Goal: Find specific page/section: Find specific page/section

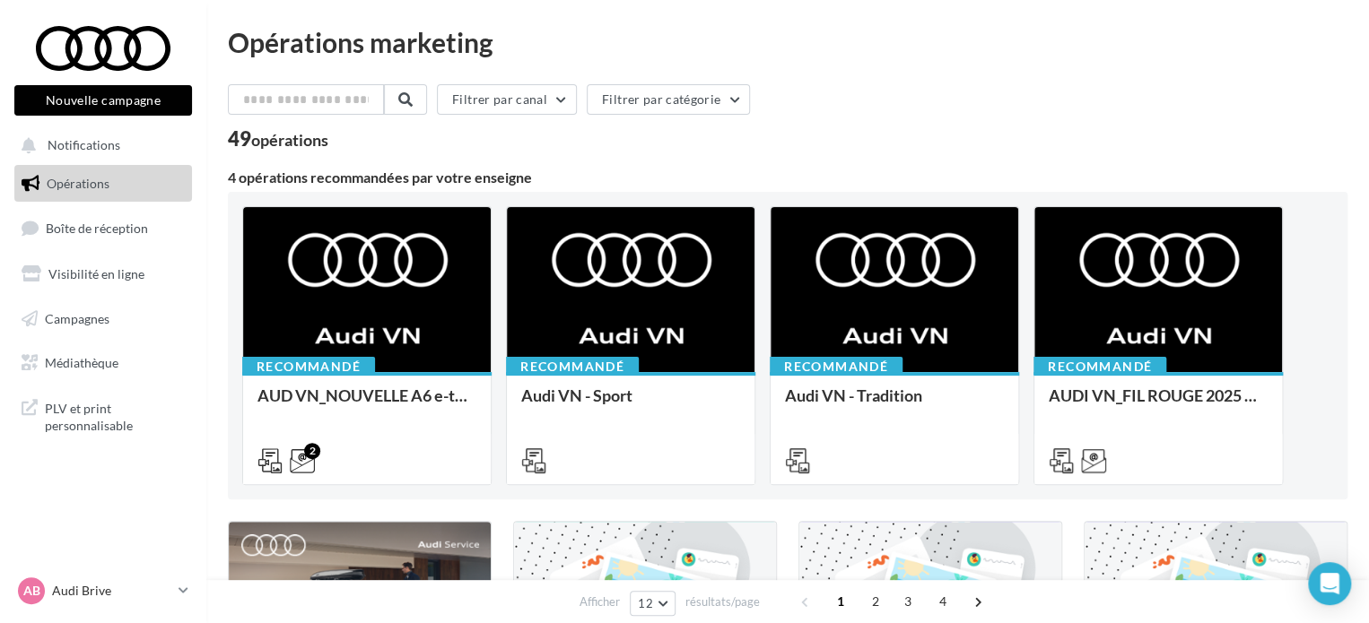
drag, startPoint x: 1009, startPoint y: 55, endPoint x: 1030, endPoint y: 56, distance: 20.6
click at [1009, 55] on div "Opérations marketing" at bounding box center [787, 42] width 1119 height 27
